Goal: Find specific page/section: Find specific page/section

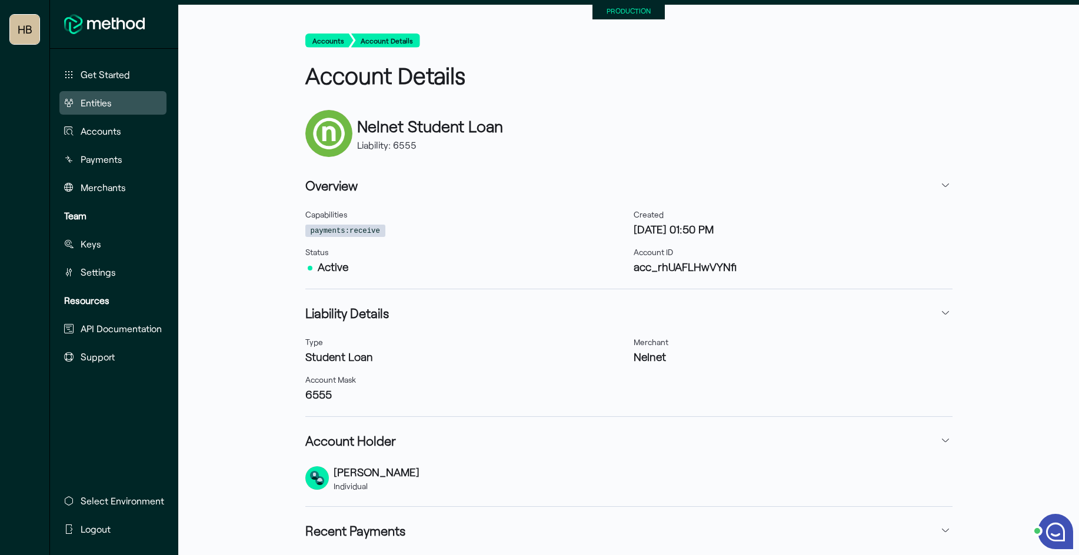
click at [122, 95] on button "Entities" at bounding box center [112, 103] width 107 height 24
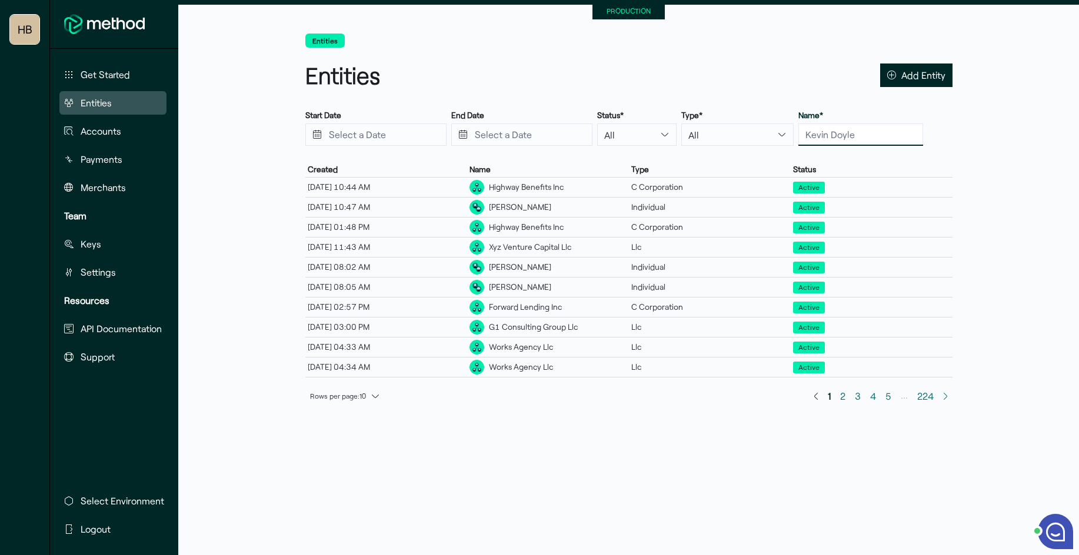
click at [808, 129] on input "text" at bounding box center [860, 135] width 125 height 22
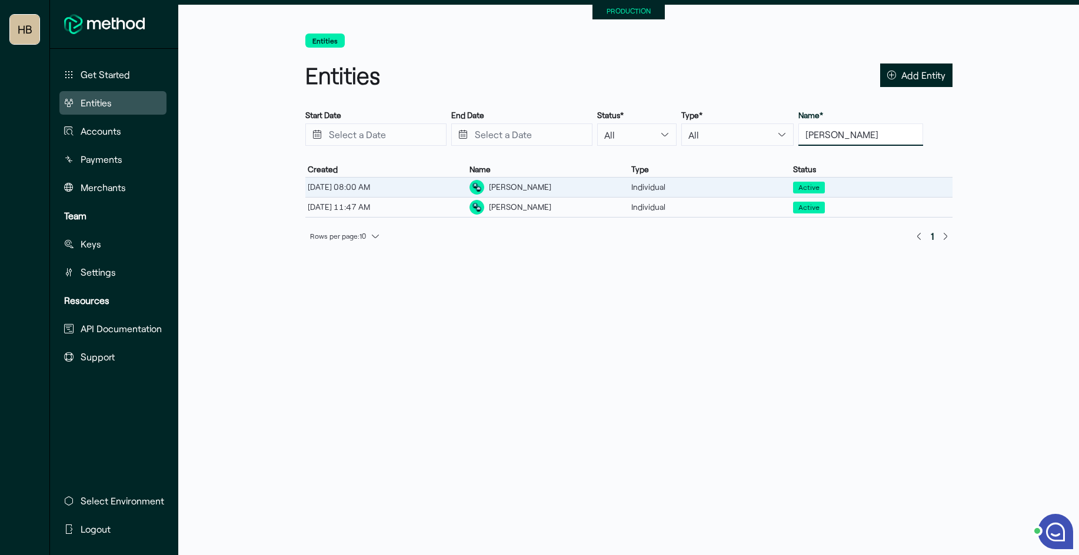
type input "[PERSON_NAME]"
click at [550, 183] on div "[PERSON_NAME]" at bounding box center [520, 187] width 62 height 12
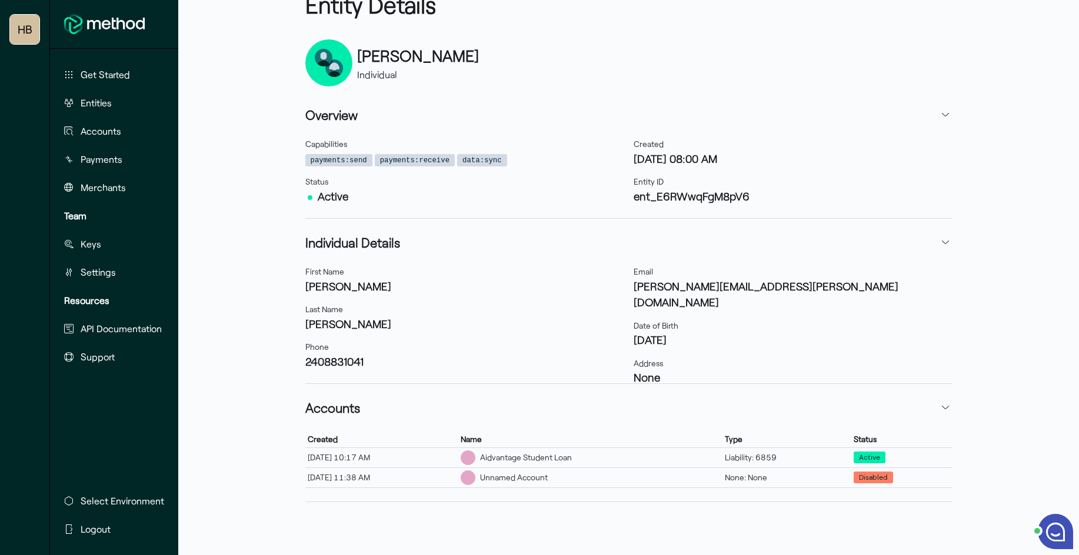
scroll to position [74, 0]
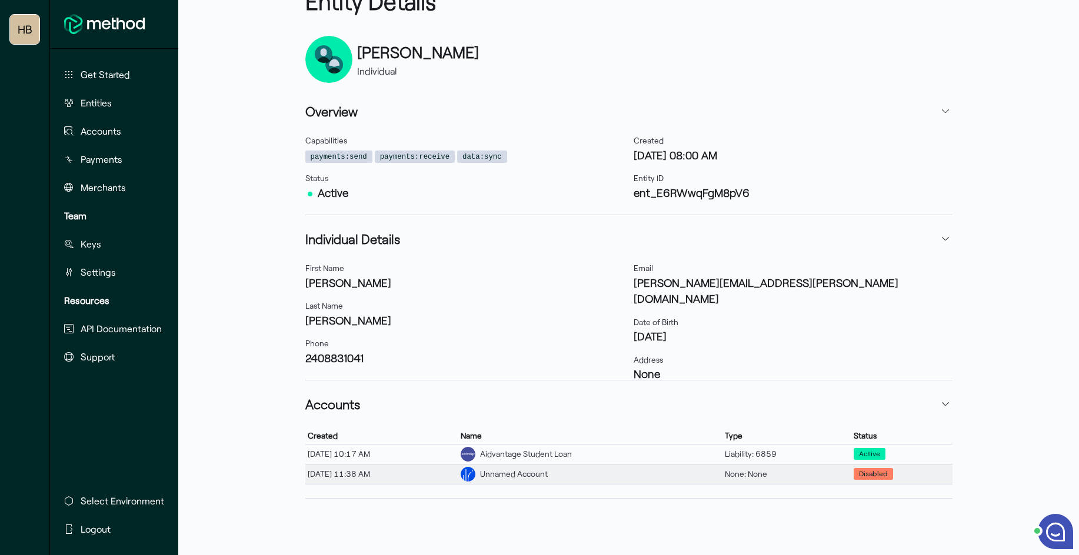
click at [415, 475] on div "[DATE] 11:38 AM" at bounding box center [381, 474] width 153 height 15
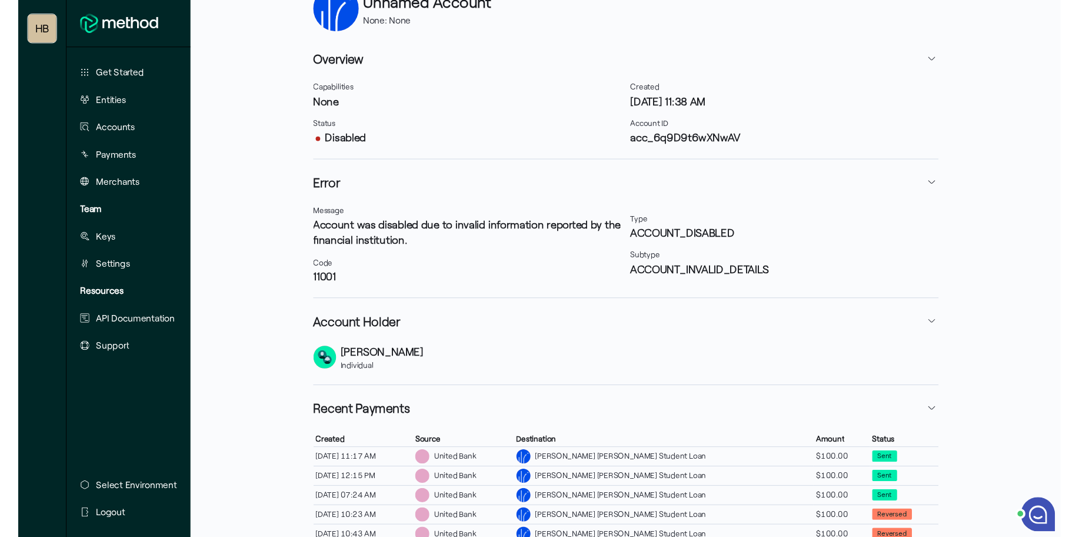
scroll to position [227, 0]
